Goal: Information Seeking & Learning: Learn about a topic

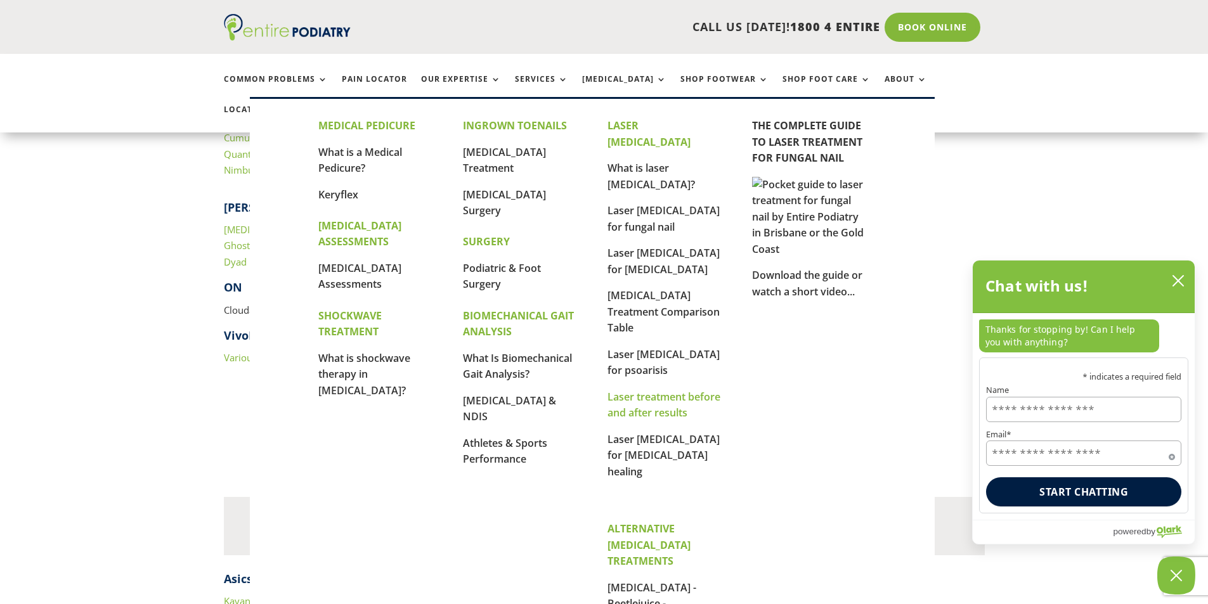
click at [655, 390] on link "Laser treatment before and after results" at bounding box center [664, 405] width 113 height 30
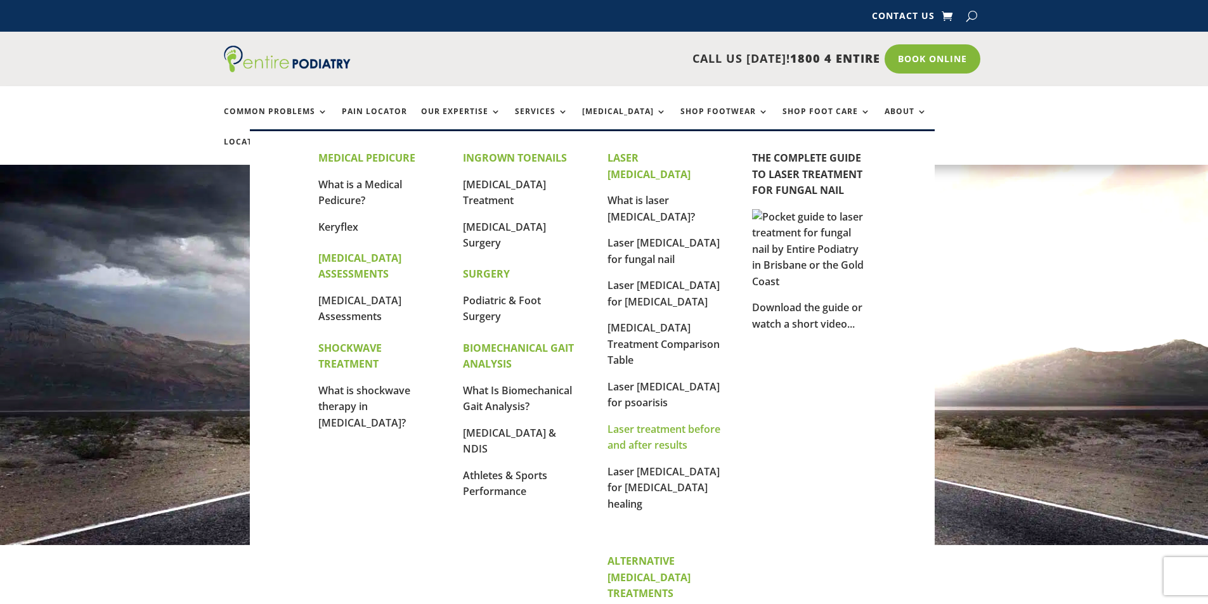
click at [649, 422] on link "Laser treatment before and after results" at bounding box center [664, 437] width 113 height 30
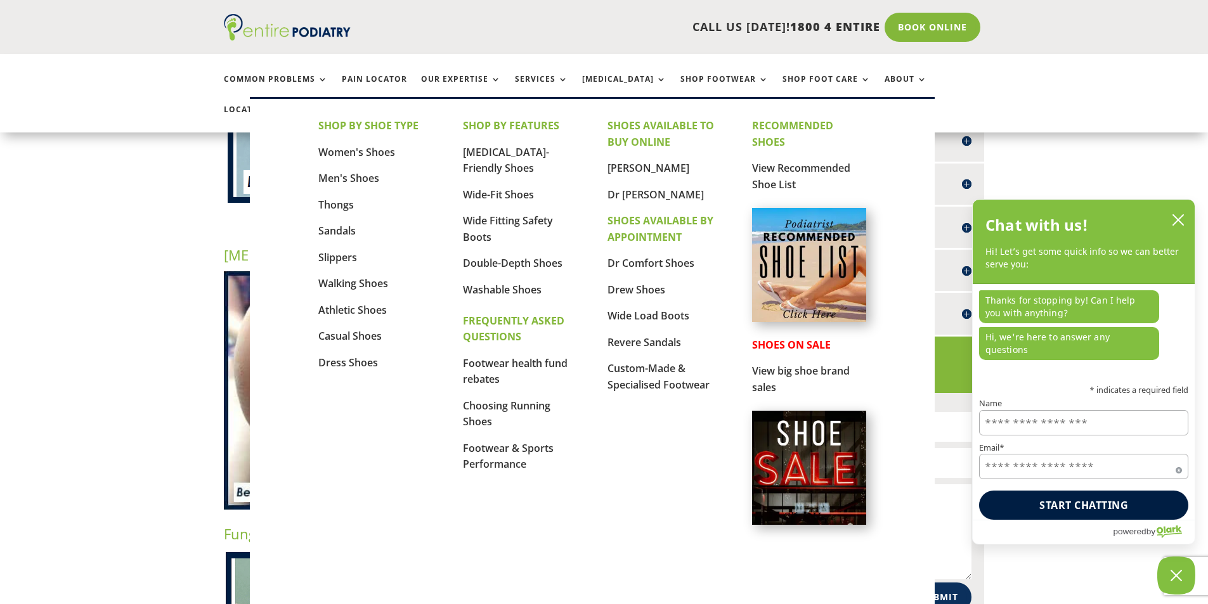
click at [841, 265] on img at bounding box center [809, 265] width 114 height 114
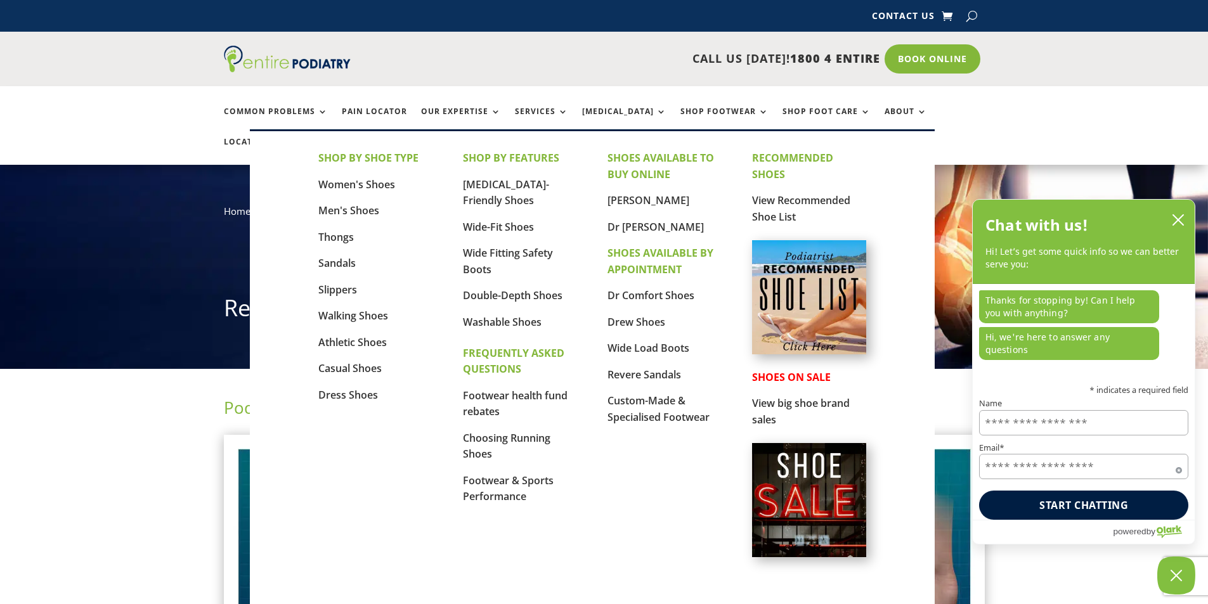
click at [820, 283] on img at bounding box center [809, 297] width 114 height 114
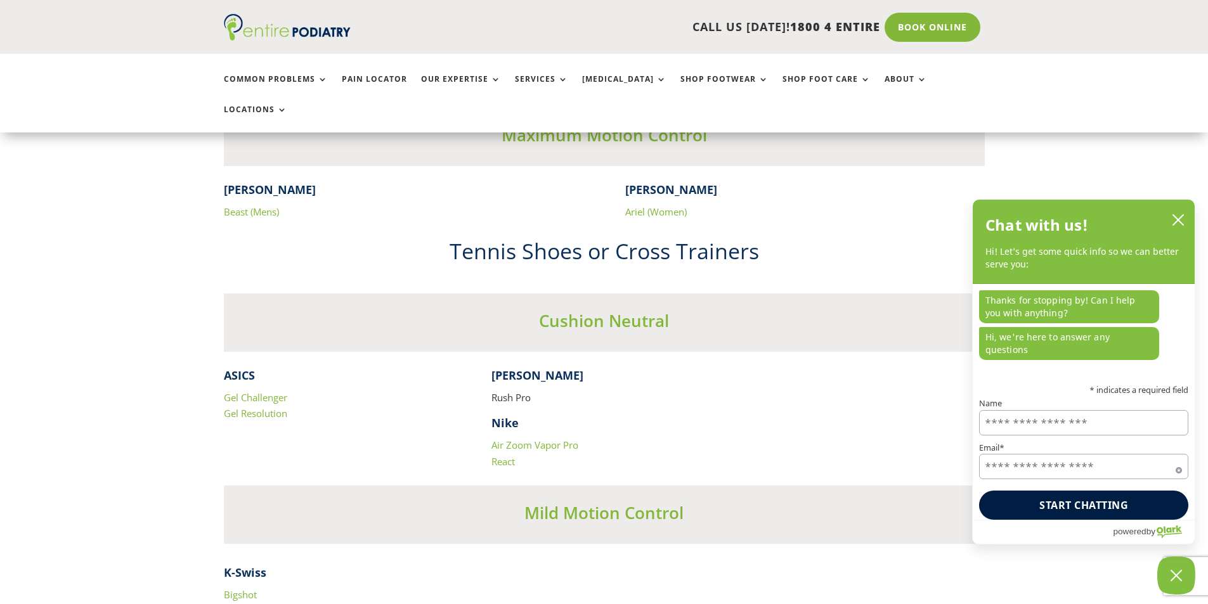
scroll to position [2435, 0]
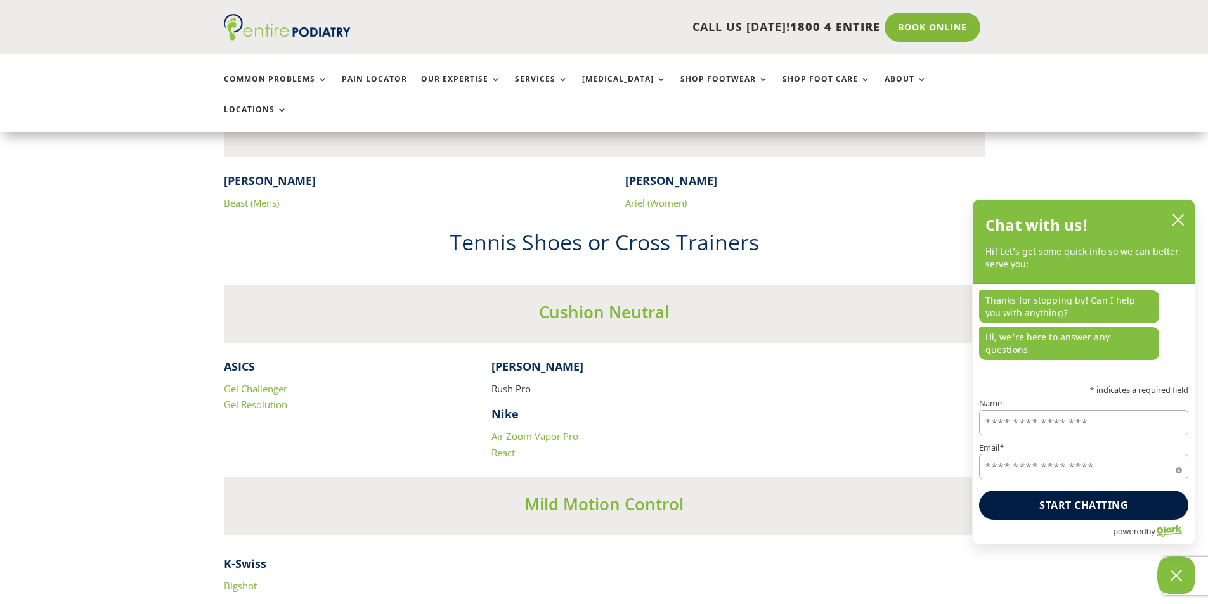
click at [268, 382] on link "Gel Challenger" at bounding box center [255, 388] width 63 height 13
click at [500, 430] on link "Air Zoom Vapor Pro" at bounding box center [535, 436] width 87 height 13
